Goal: Transaction & Acquisition: Purchase product/service

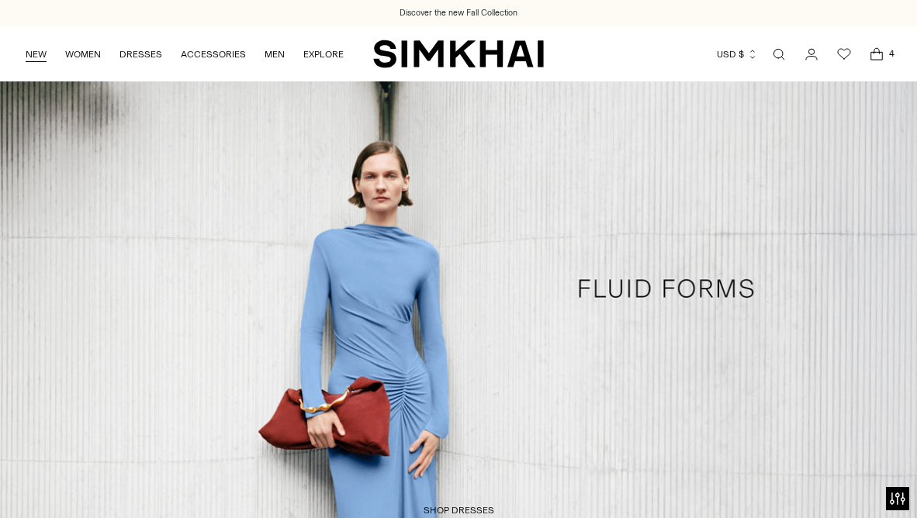
click at [26, 51] on link "NEW" at bounding box center [36, 54] width 21 height 34
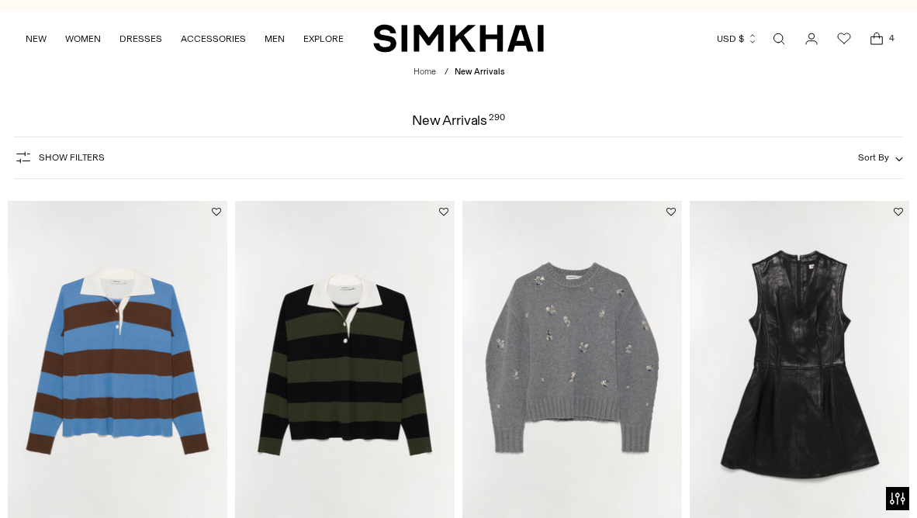
scroll to position [155, 0]
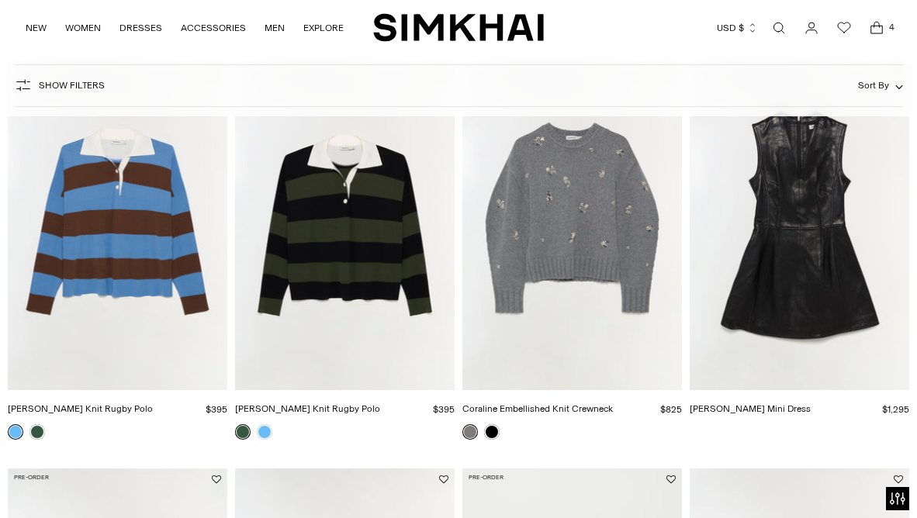
click at [0, 0] on img "Coraline Embellished Knit Crewneck" at bounding box center [0, 0] width 0 height 0
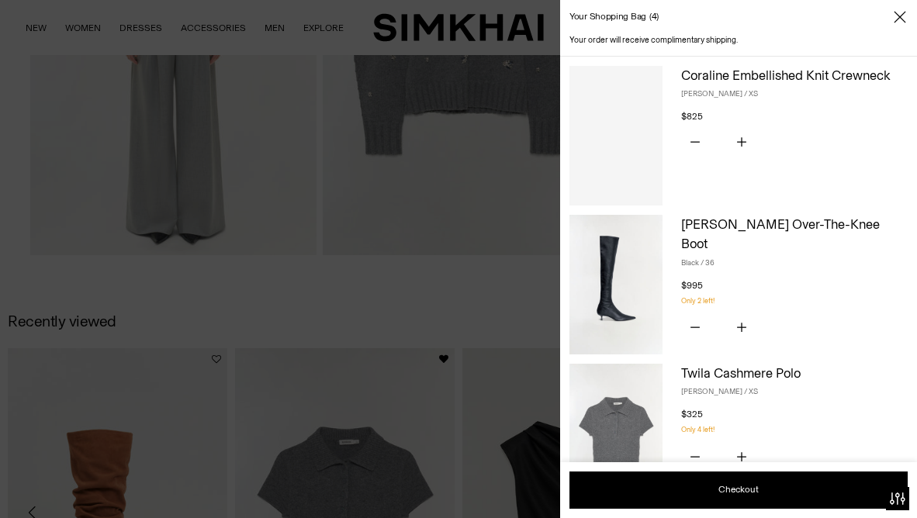
scroll to position [1156, 0]
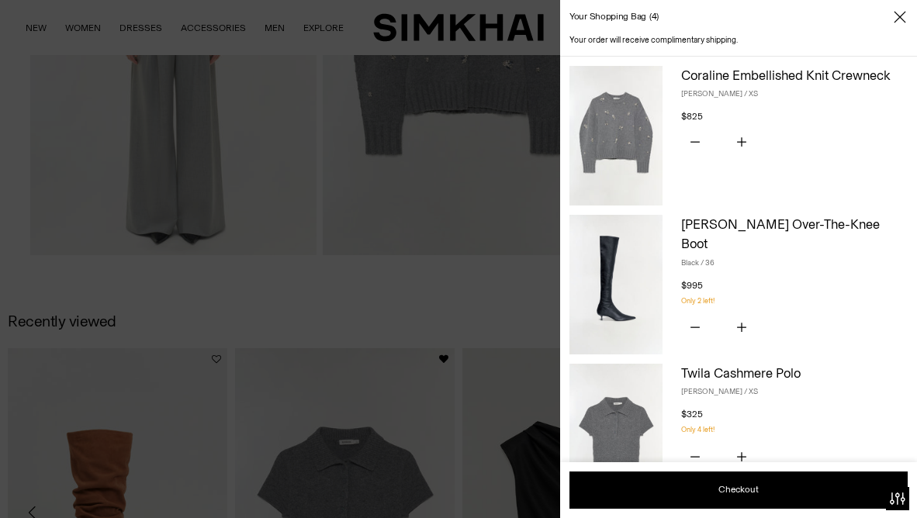
click at [445, 316] on div at bounding box center [458, 259] width 917 height 518
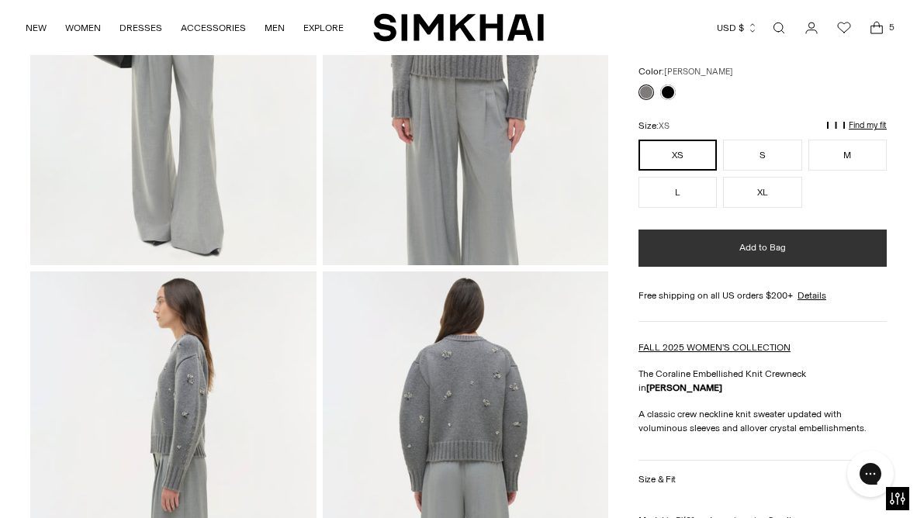
scroll to position [0, 0]
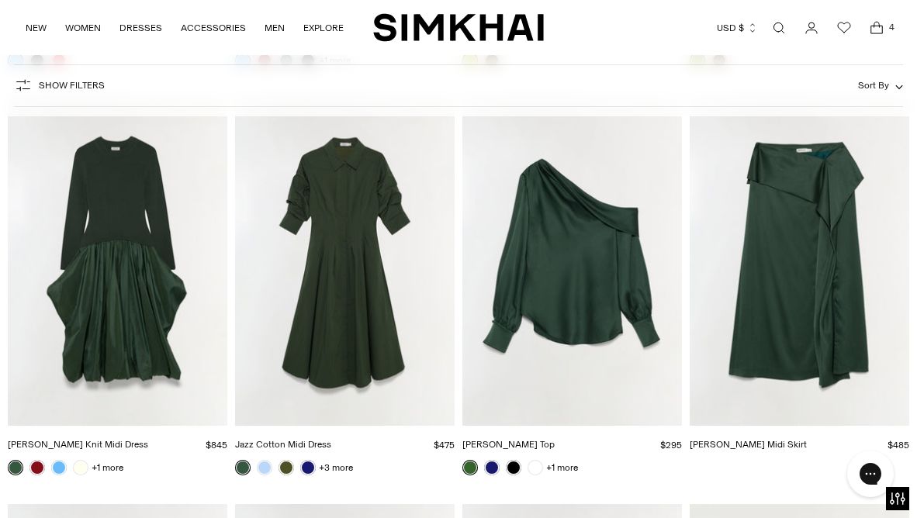
scroll to position [13934, 0]
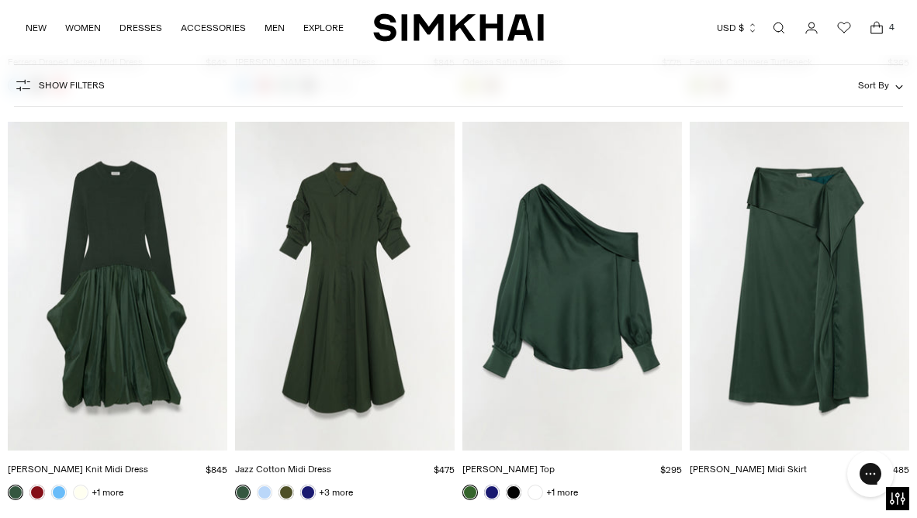
click at [876, 27] on icon "Open cart modal" at bounding box center [876, 28] width 22 height 16
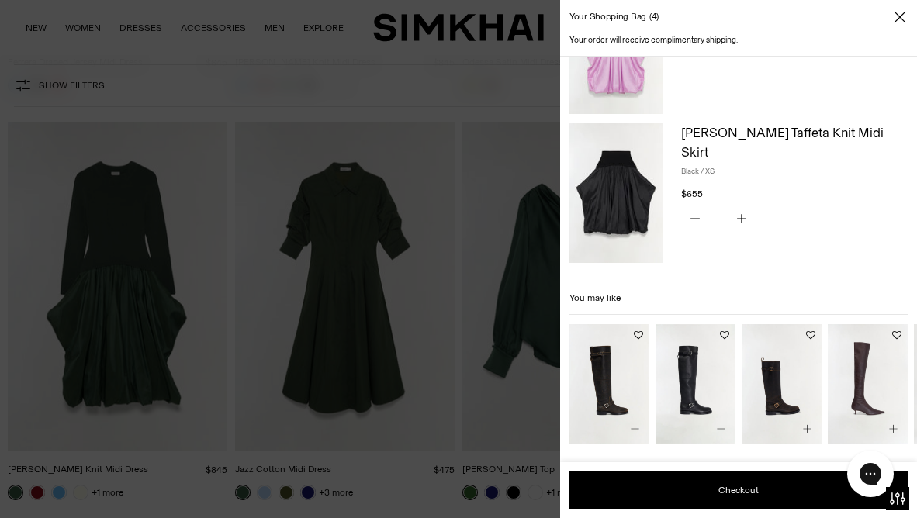
scroll to position [0, 0]
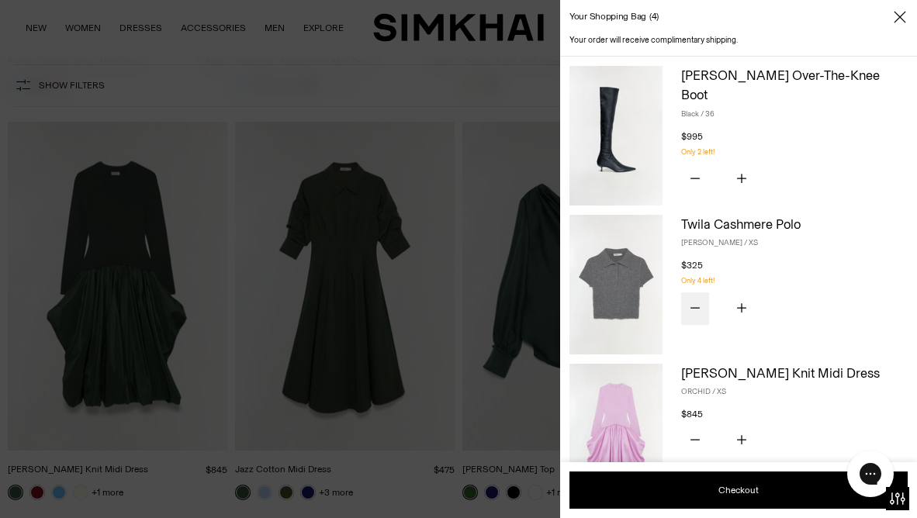
click at [696, 312] on icon "Subtract product quantity" at bounding box center [694, 307] width 9 height 9
click at [700, 440] on button "Subtract product quantity" at bounding box center [695, 440] width 28 height 33
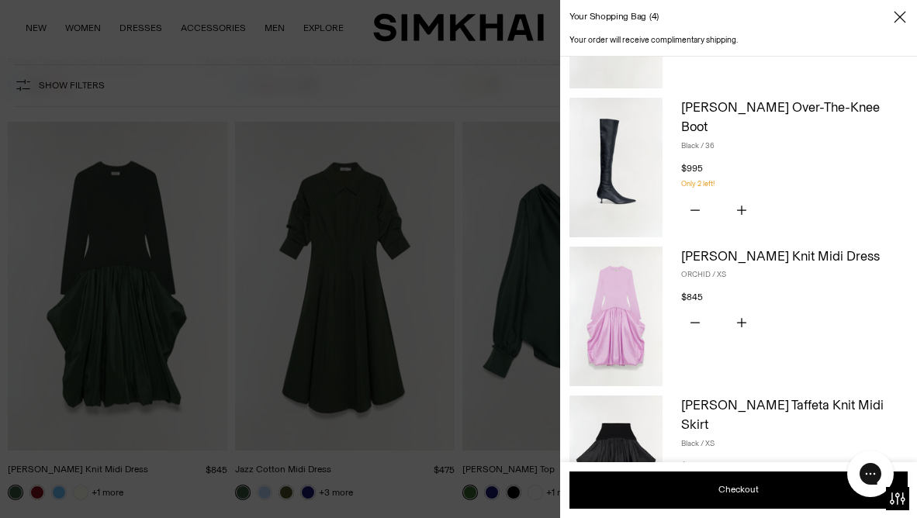
scroll to position [140, 0]
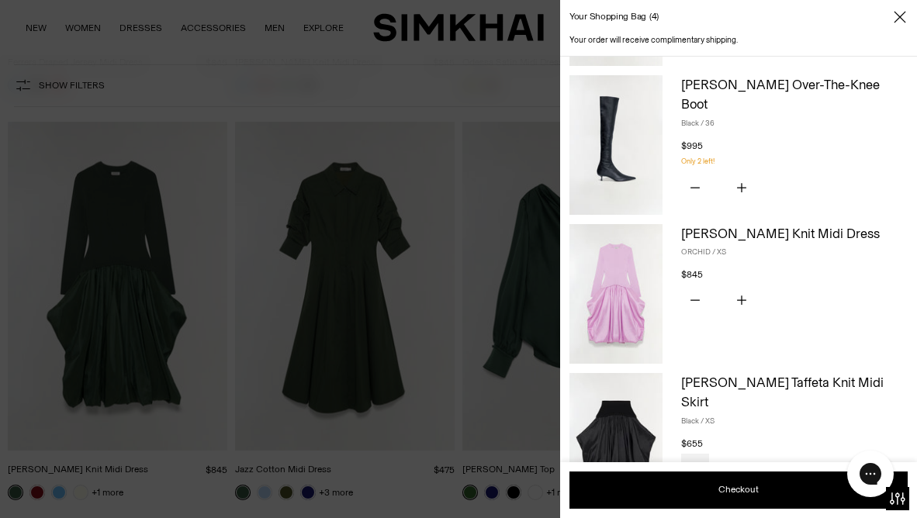
click at [693, 464] on icon "Subtract product quantity" at bounding box center [694, 468] width 9 height 9
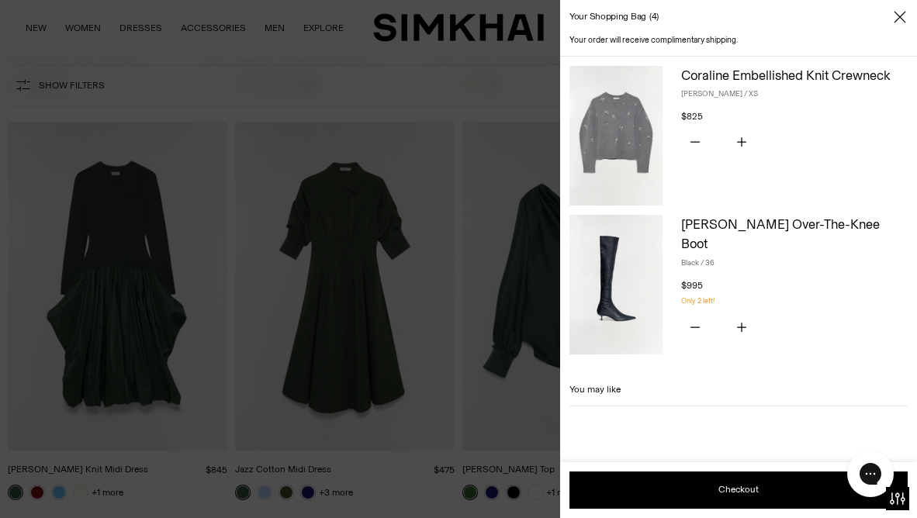
scroll to position [0, 0]
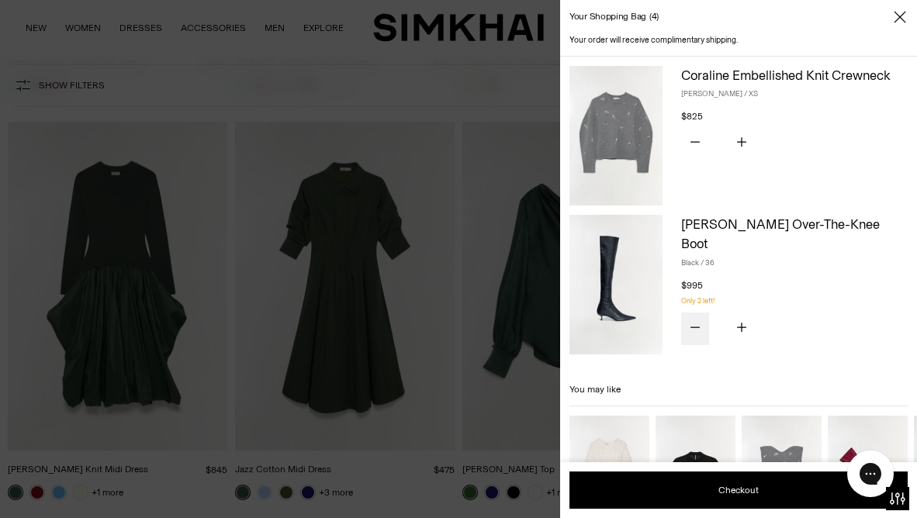
click at [692, 316] on button "Subtract product quantity" at bounding box center [695, 328] width 28 height 33
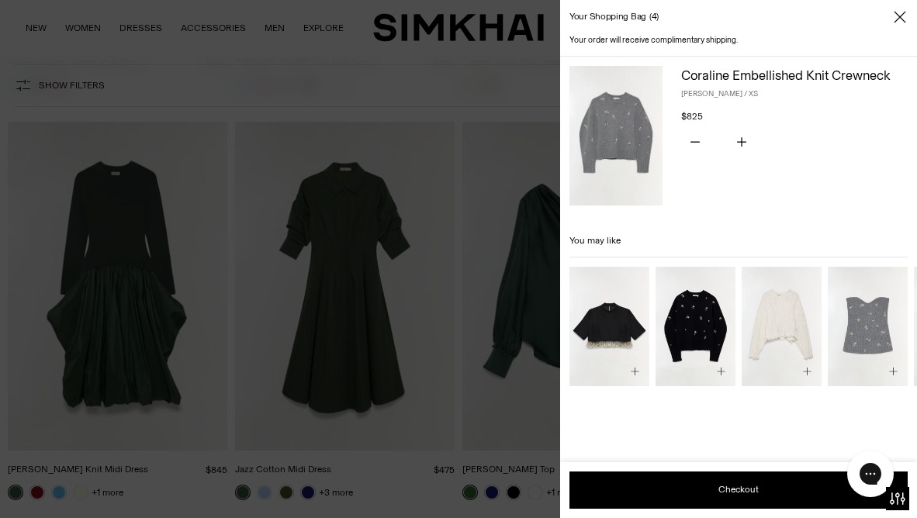
click at [355, 143] on div at bounding box center [458, 259] width 917 height 518
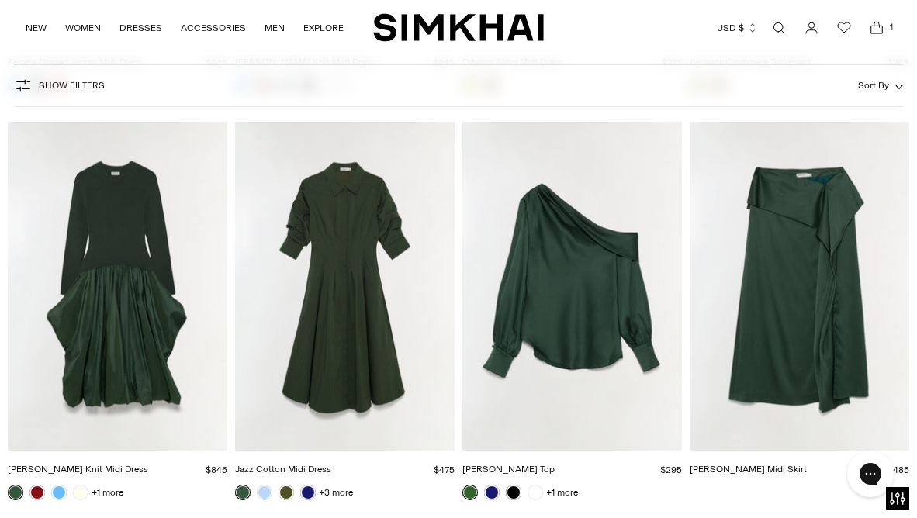
scroll to position [13930, 0]
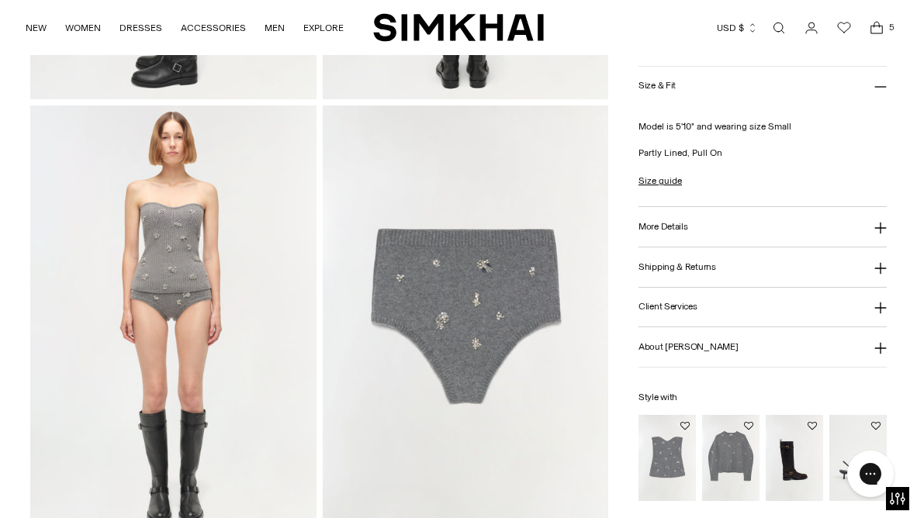
scroll to position [882, 0]
